Goal: Information Seeking & Learning: Learn about a topic

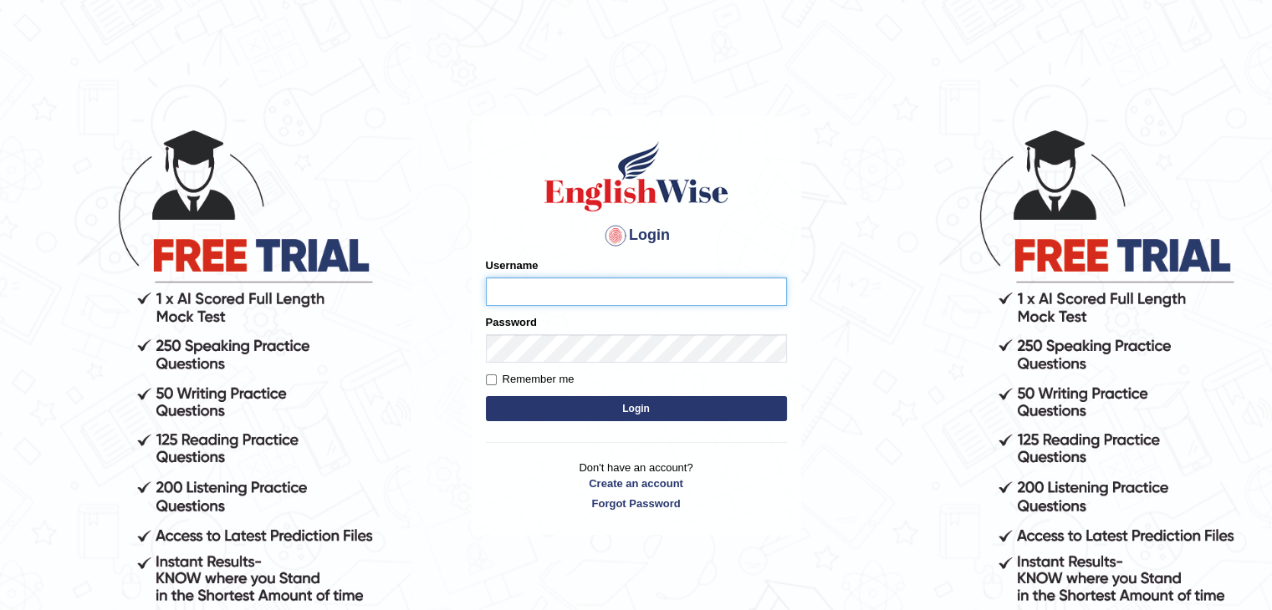
click at [545, 288] on input "Username" at bounding box center [636, 292] width 301 height 28
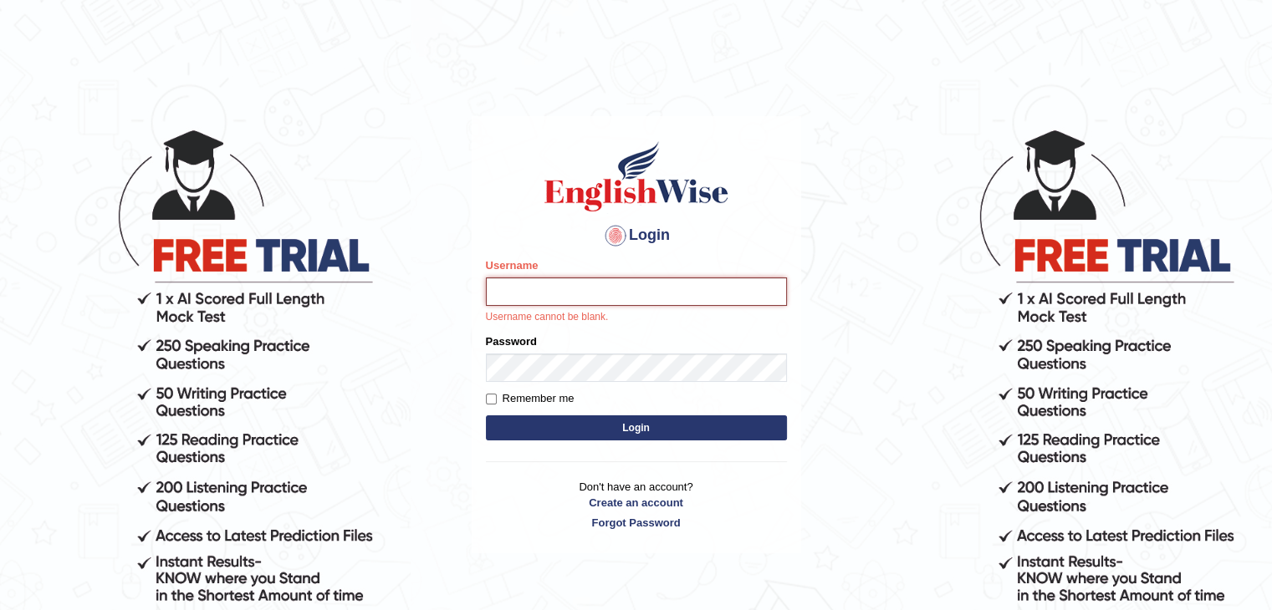
type input "surajshrestha100"
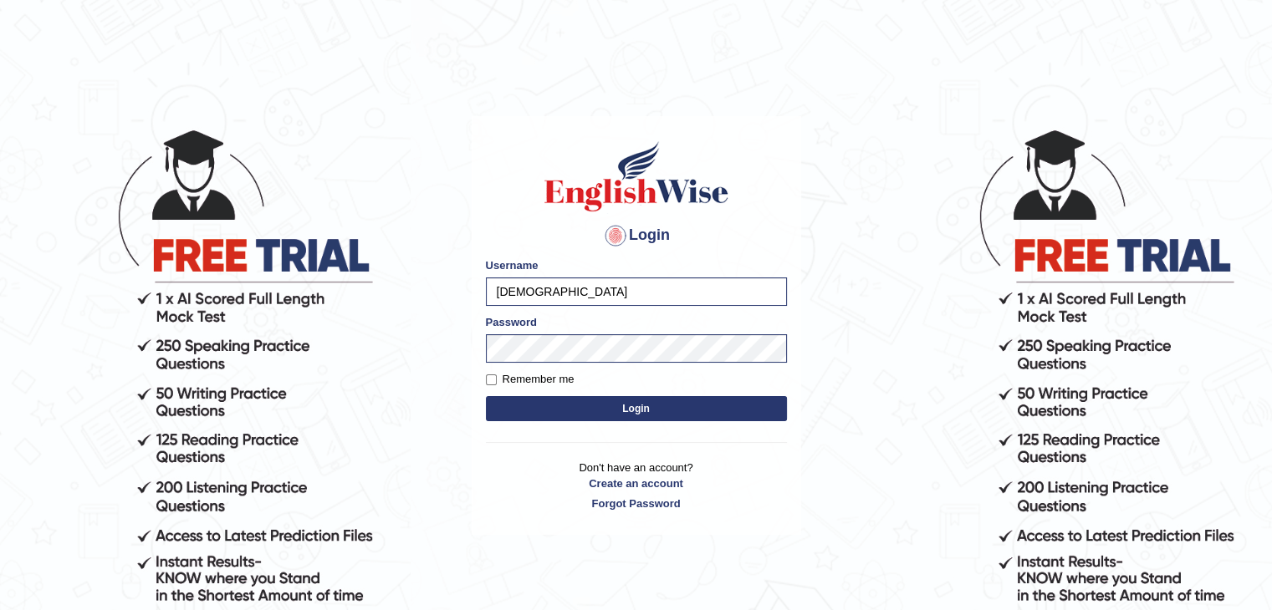
click at [532, 399] on button "Login" at bounding box center [636, 408] width 301 height 25
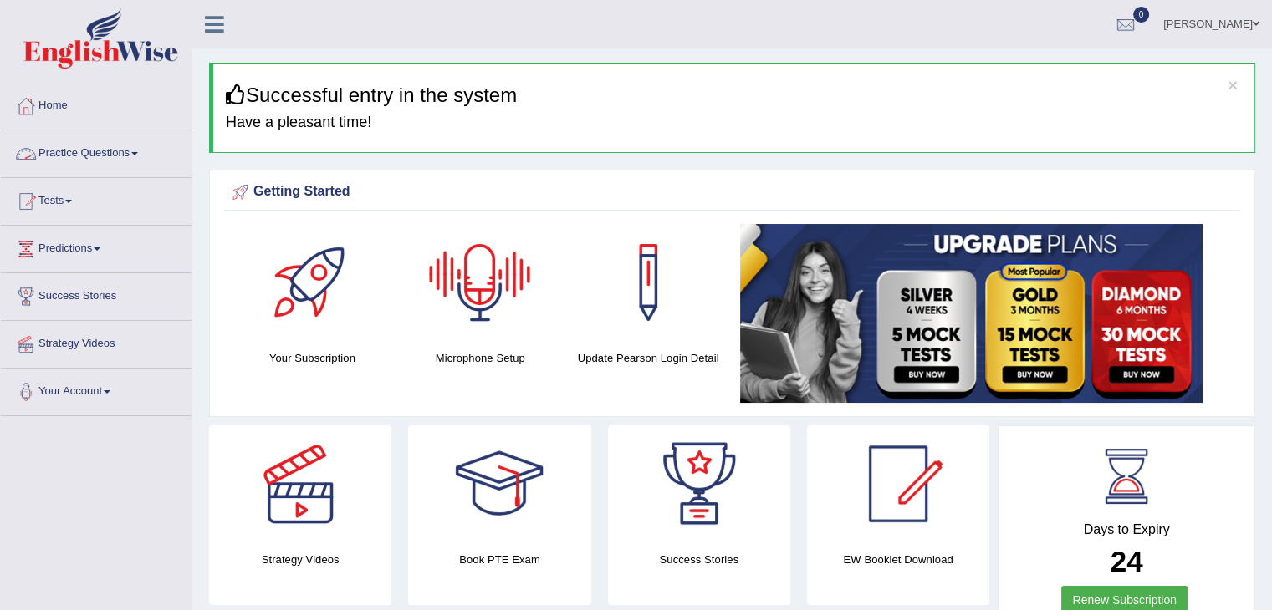
click at [111, 151] on link "Practice Questions" at bounding box center [96, 151] width 191 height 42
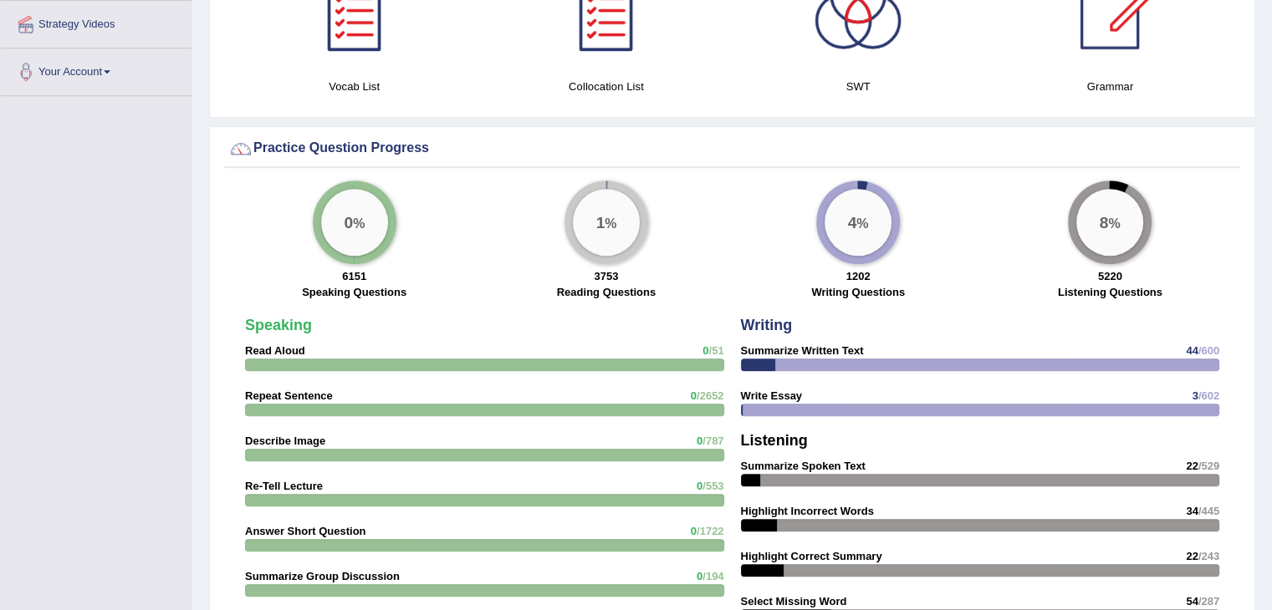
scroll to position [788, 0]
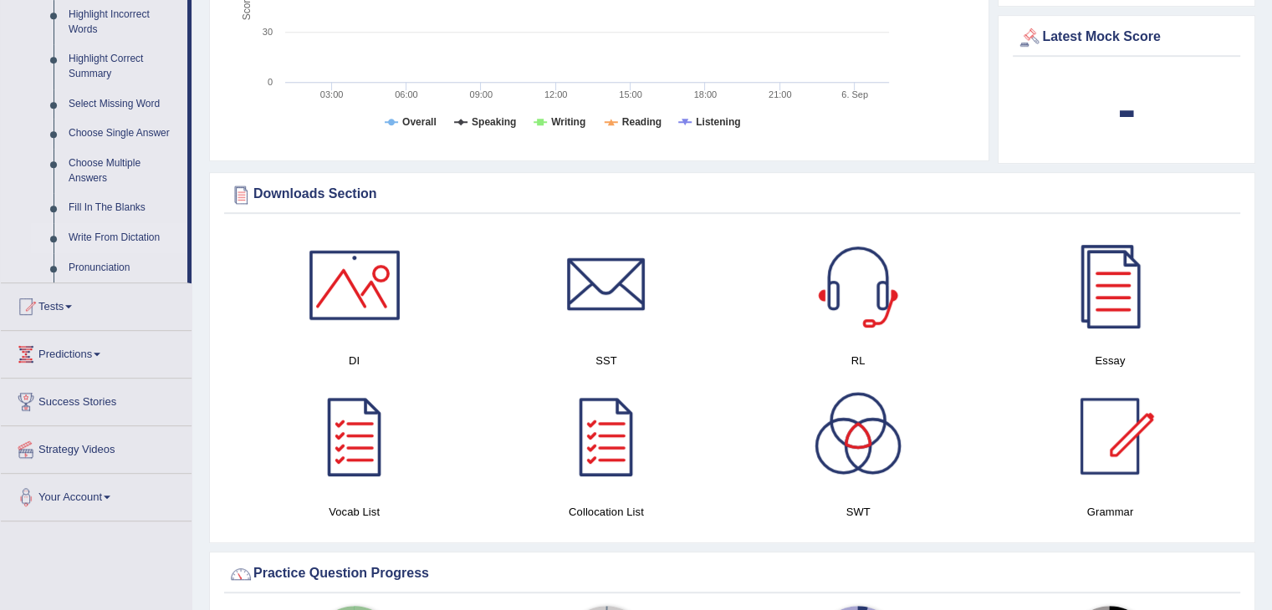
click at [108, 242] on link "Write From Dictation" at bounding box center [124, 238] width 126 height 30
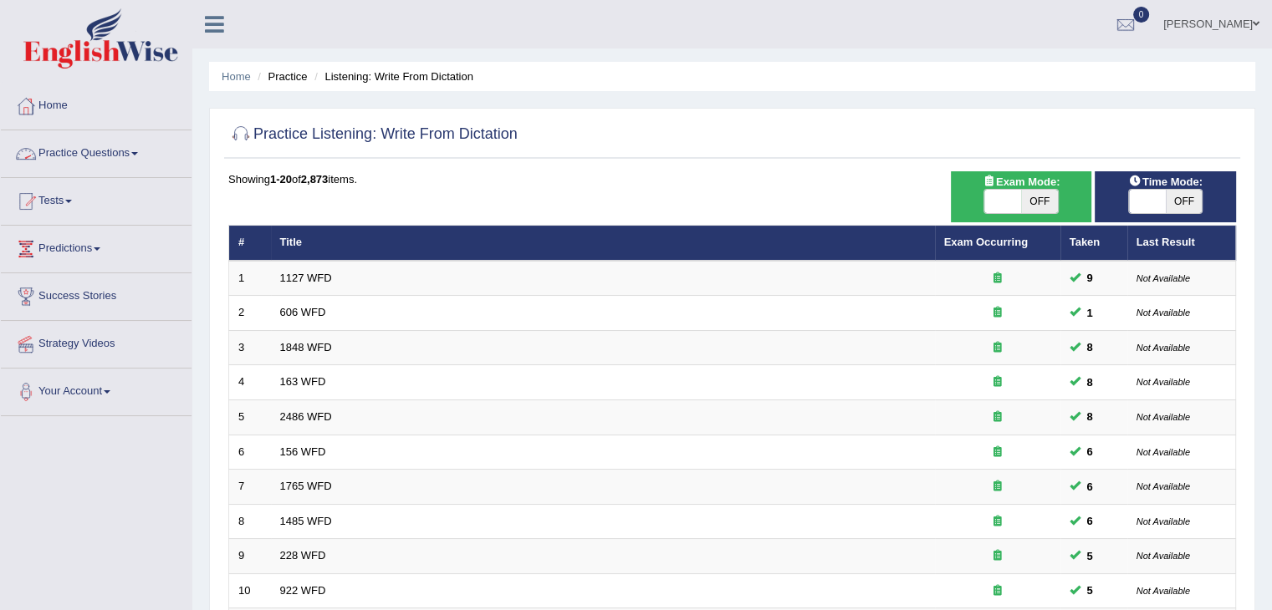
click at [120, 157] on link "Practice Questions" at bounding box center [96, 151] width 191 height 42
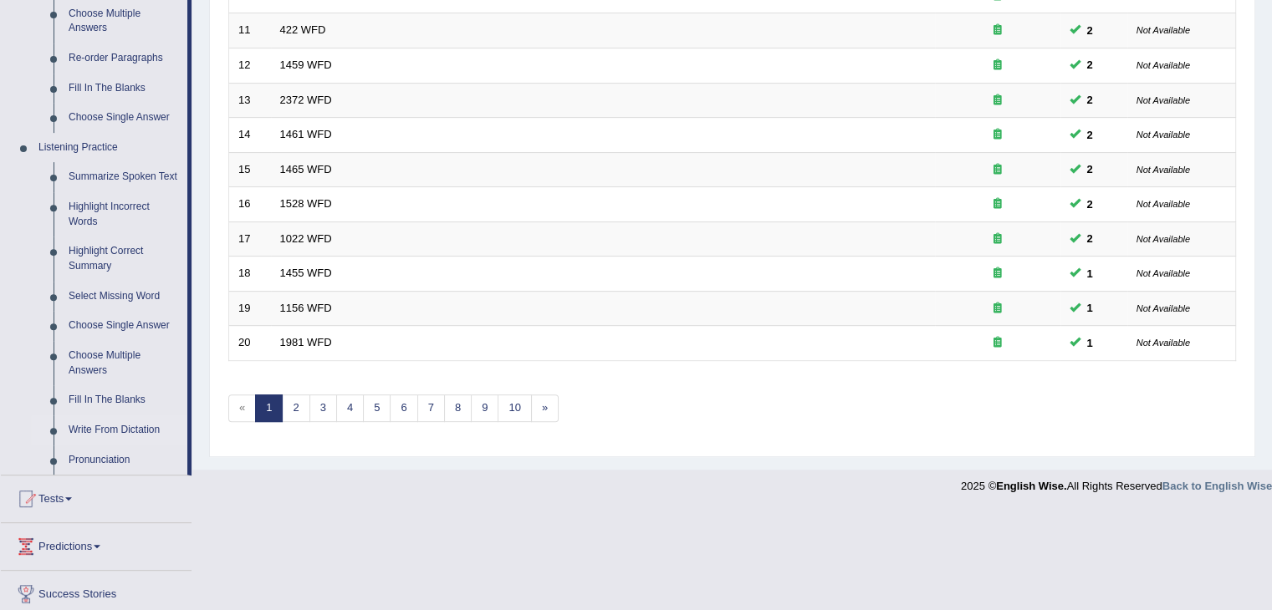
scroll to position [623, 0]
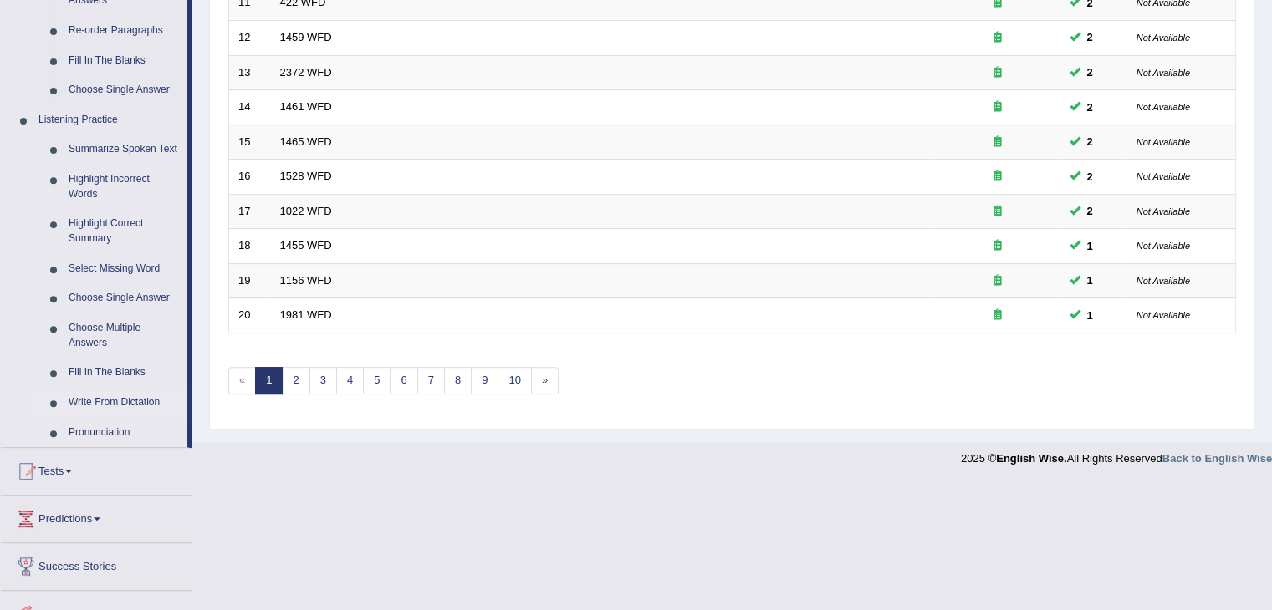
click at [132, 398] on link "Write From Dictation" at bounding box center [124, 403] width 126 height 30
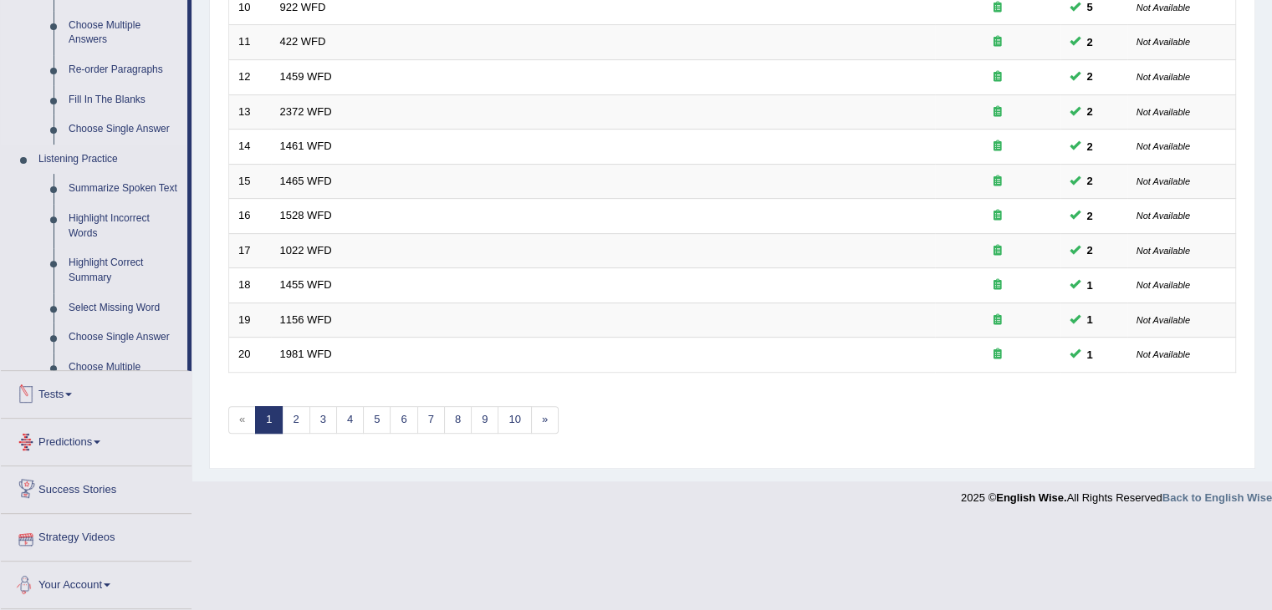
scroll to position [523, 0]
